Goal: Navigation & Orientation: Find specific page/section

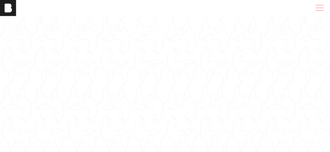
click at [324, 9] on span at bounding box center [318, 8] width 12 height 9
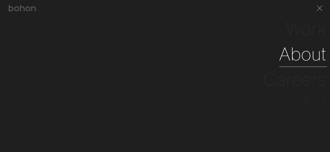
click at [304, 55] on link "About" at bounding box center [303, 53] width 48 height 25
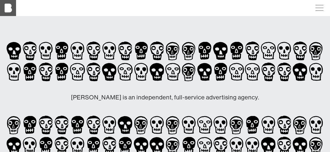
click at [7, 9] on img at bounding box center [8, 8] width 16 height 16
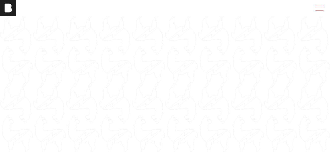
click at [316, 7] on span at bounding box center [318, 8] width 12 height 9
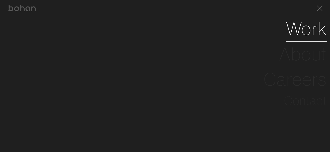
click at [302, 34] on link "Work" at bounding box center [306, 28] width 41 height 25
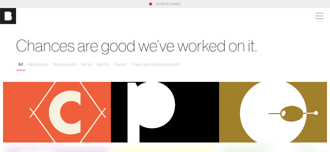
click at [161, 4] on link "[PERSON_NAME]" at bounding box center [168, 4] width 25 height 5
